Goal: Check status

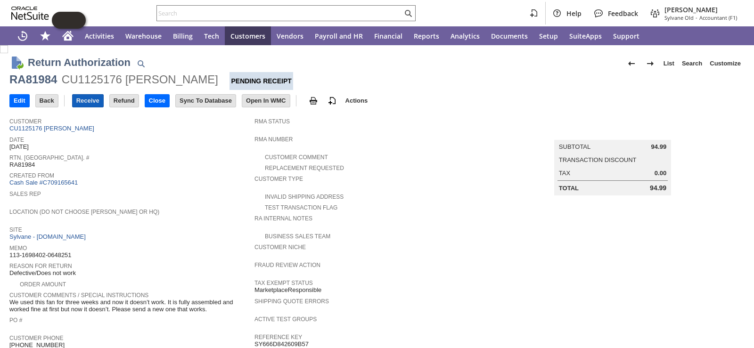
click at [97, 100] on input "Receive" at bounding box center [88, 101] width 31 height 12
click at [200, 181] on div "Created From Cash Sale #C709165641" at bounding box center [129, 178] width 240 height 17
click at [91, 101] on input "Receive" at bounding box center [88, 101] width 31 height 12
